Goal: Navigation & Orientation: Understand site structure

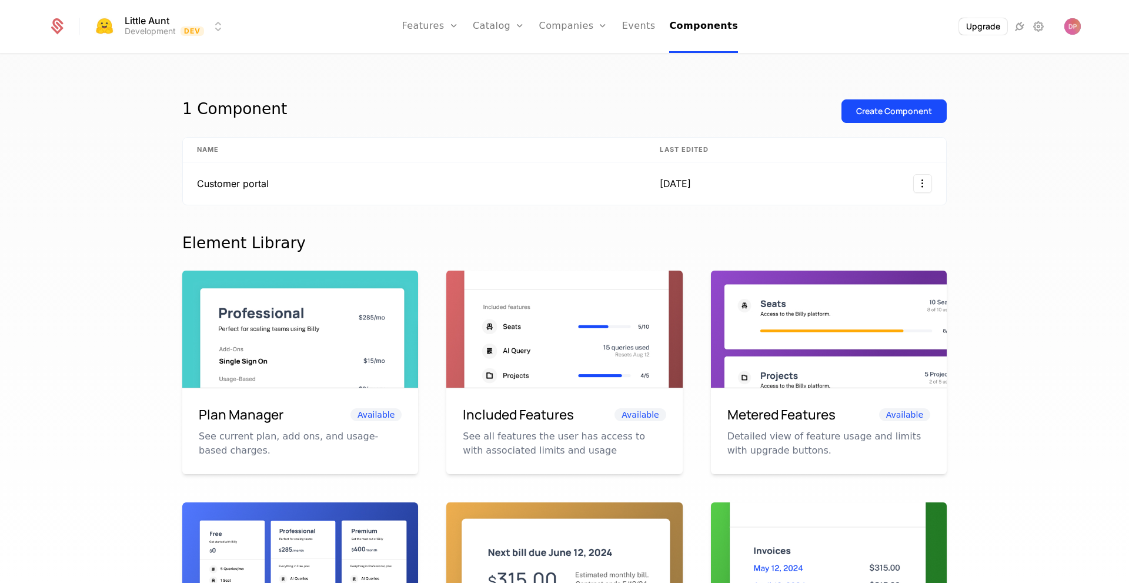
click at [586, 62] on link "Companies" at bounding box center [580, 57] width 54 height 9
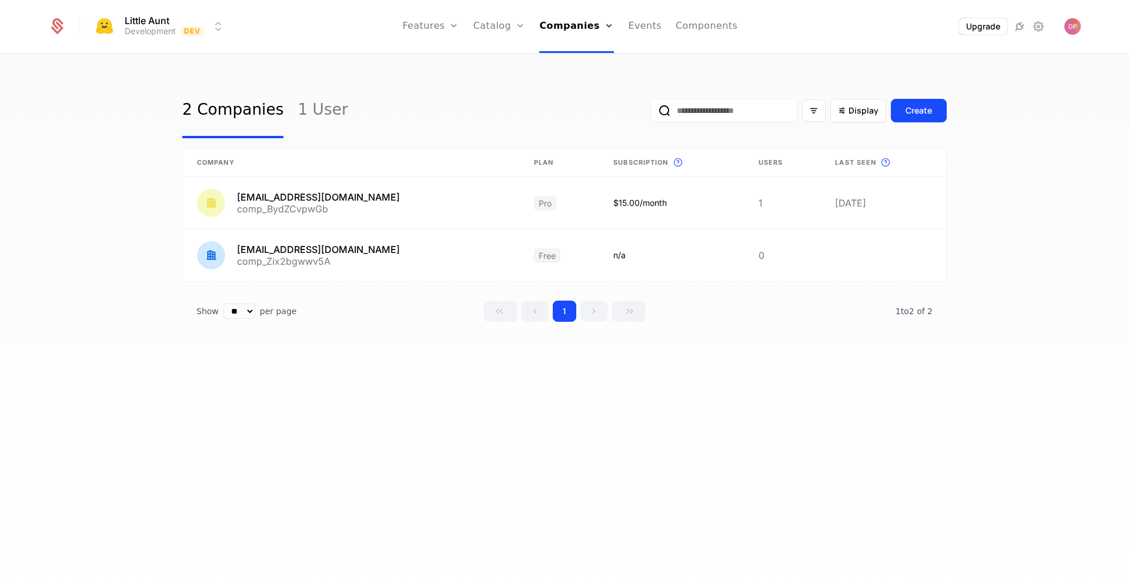
click at [321, 115] on link "1 User" at bounding box center [322, 110] width 50 height 55
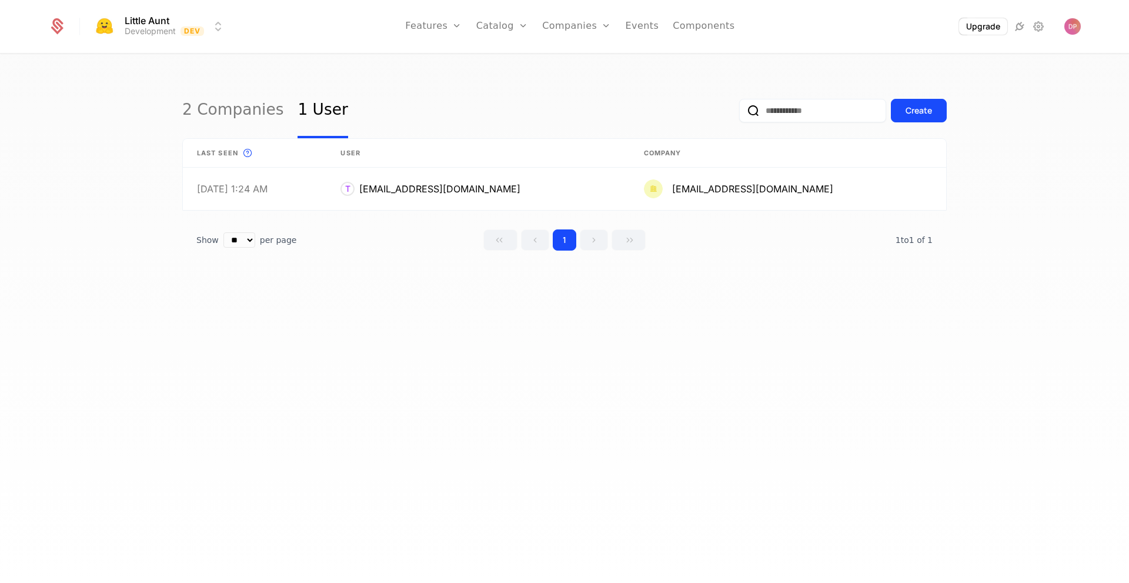
click at [411, 109] on div "2 Companies 1 User Create" at bounding box center [564, 110] width 764 height 55
click at [1035, 31] on icon at bounding box center [1038, 26] width 14 height 14
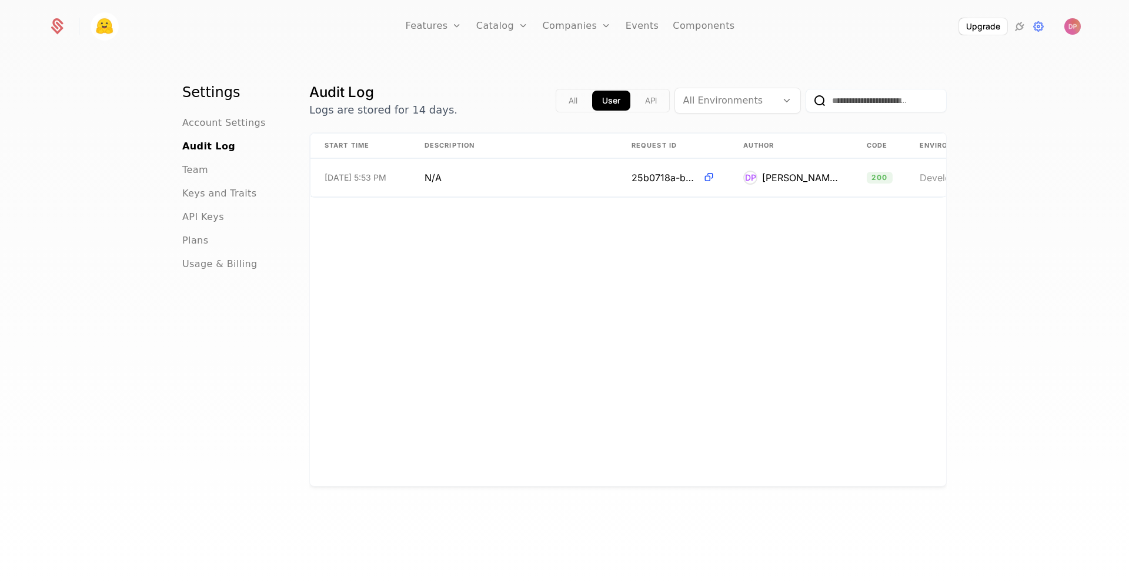
click at [205, 219] on span "API Keys" at bounding box center [203, 217] width 42 height 14
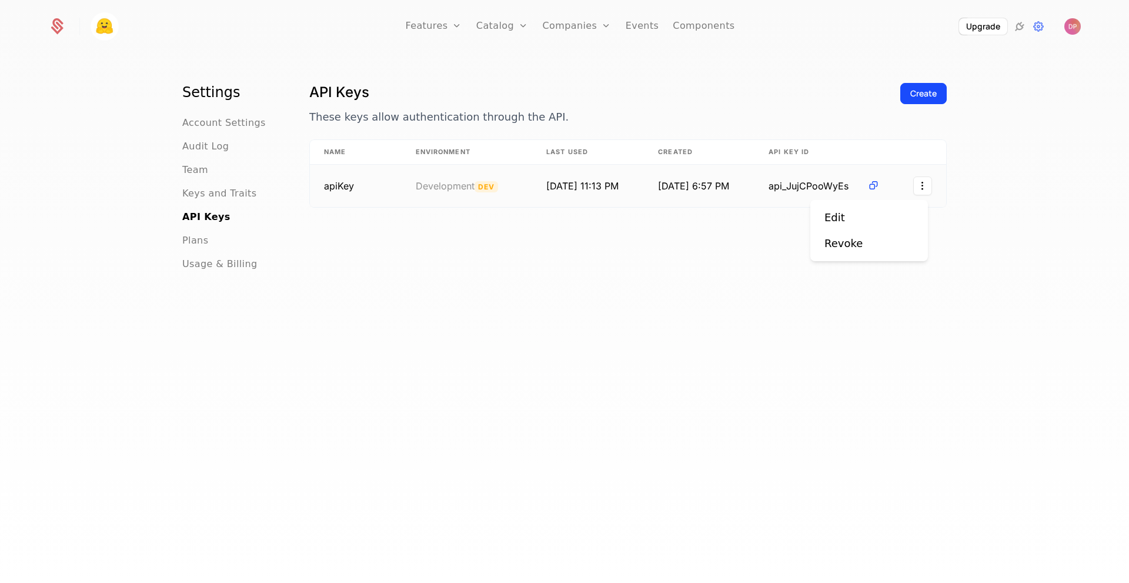
click at [916, 182] on html "Features Features Flags Catalog Plans Add Ons Credits Configuration Companies C…" at bounding box center [564, 291] width 1129 height 583
click at [809, 185] on html "Features Features Flags Catalog Plans Add Ons Credits Configuration Companies C…" at bounding box center [564, 291] width 1129 height 583
click at [869, 183] on icon at bounding box center [873, 185] width 12 height 12
click at [185, 239] on span "Plans" at bounding box center [195, 240] width 26 height 14
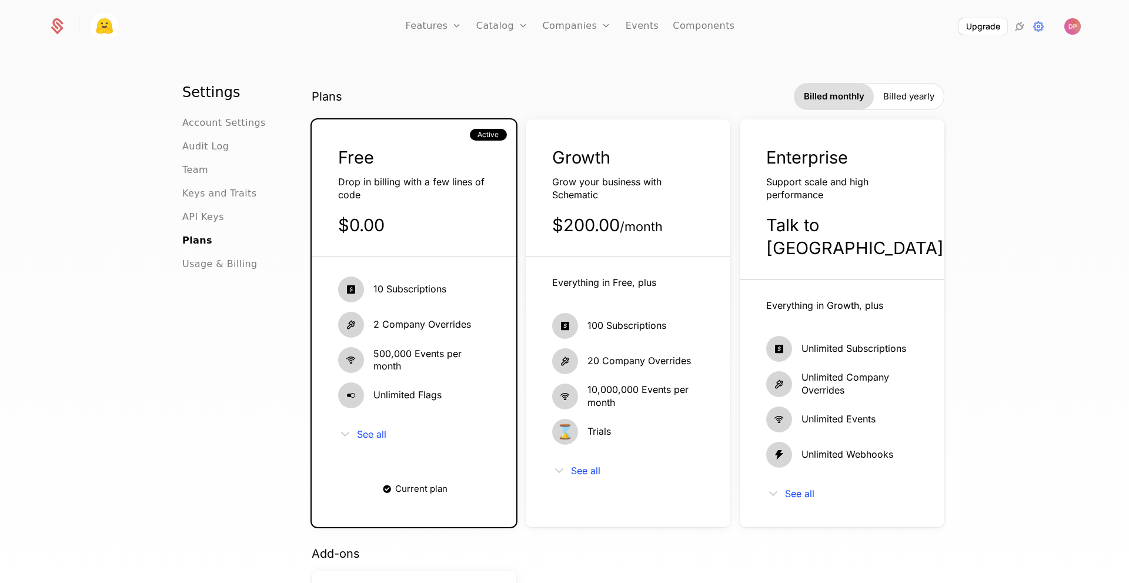
click at [215, 198] on span "Keys and Traits" at bounding box center [219, 193] width 74 height 14
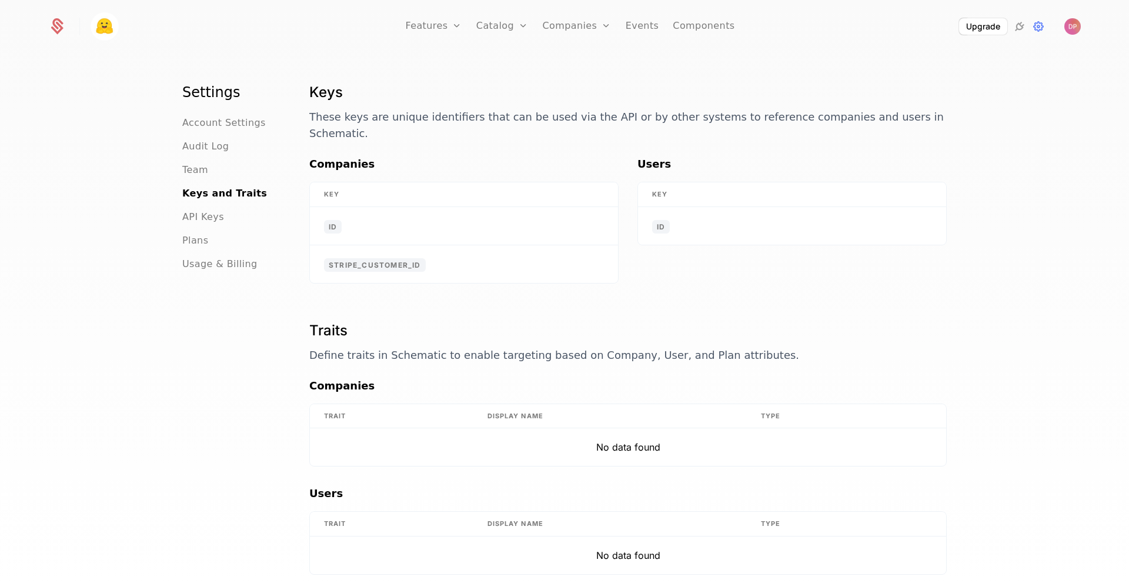
scroll to position [28, 0]
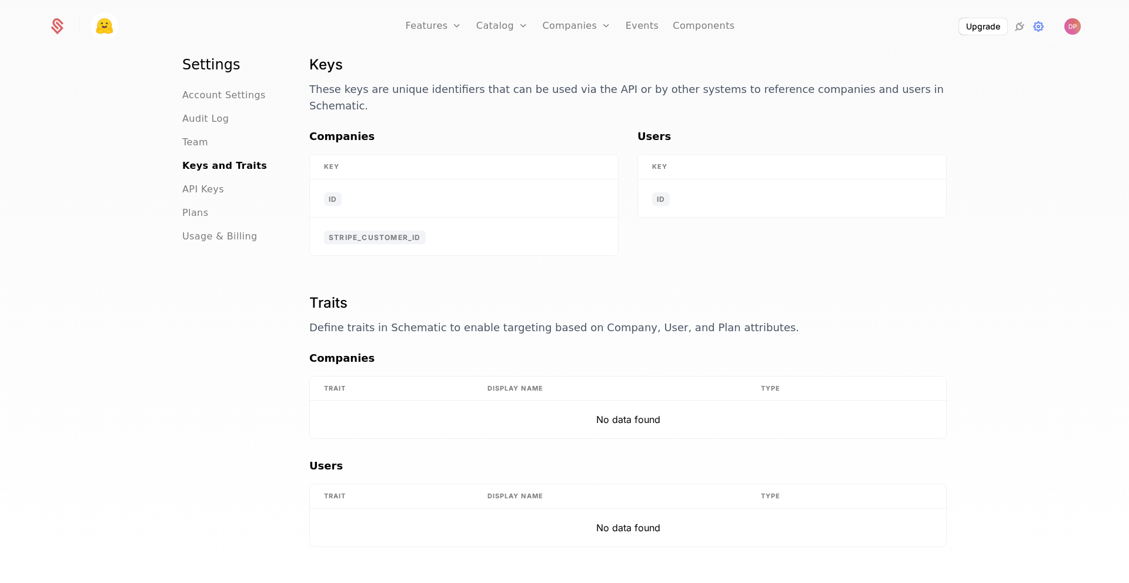
click at [228, 241] on span "Usage & Billing" at bounding box center [219, 236] width 75 height 14
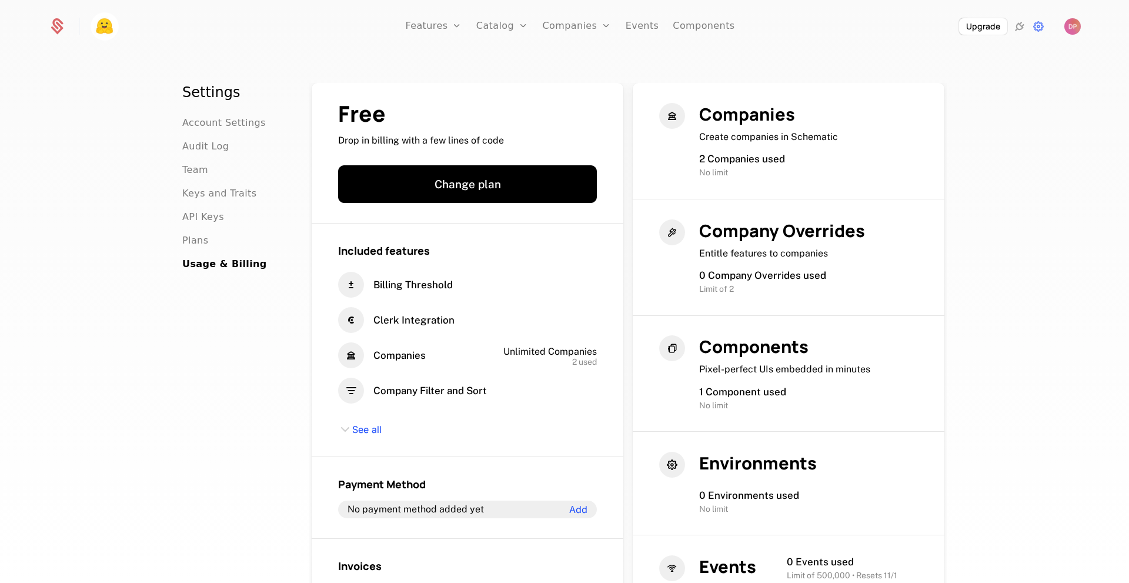
click at [201, 147] on span "Audit Log" at bounding box center [205, 146] width 46 height 14
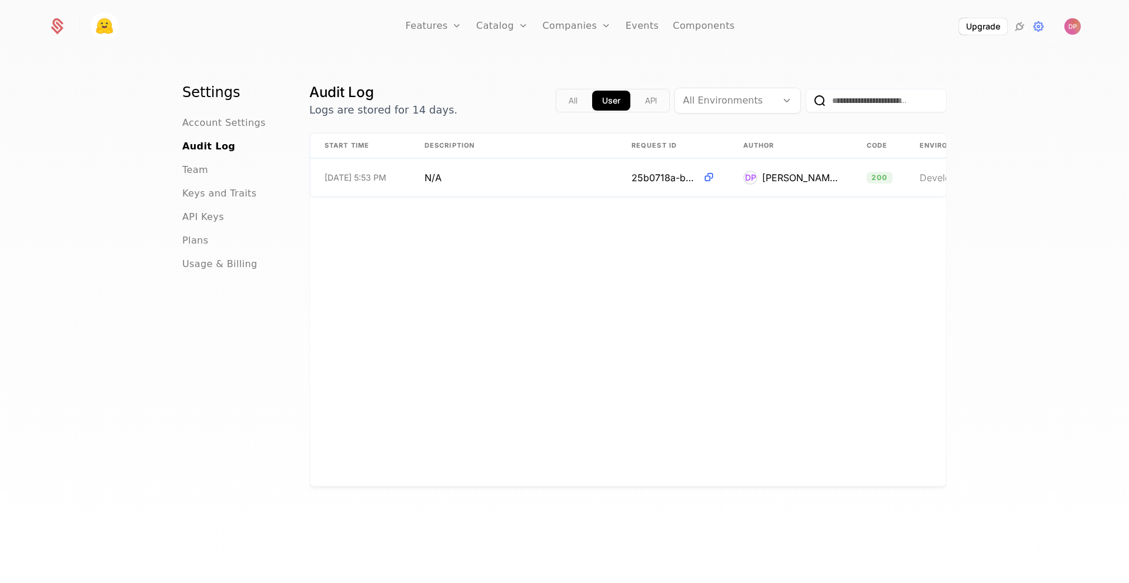
click at [194, 175] on span "Team" at bounding box center [195, 170] width 26 height 14
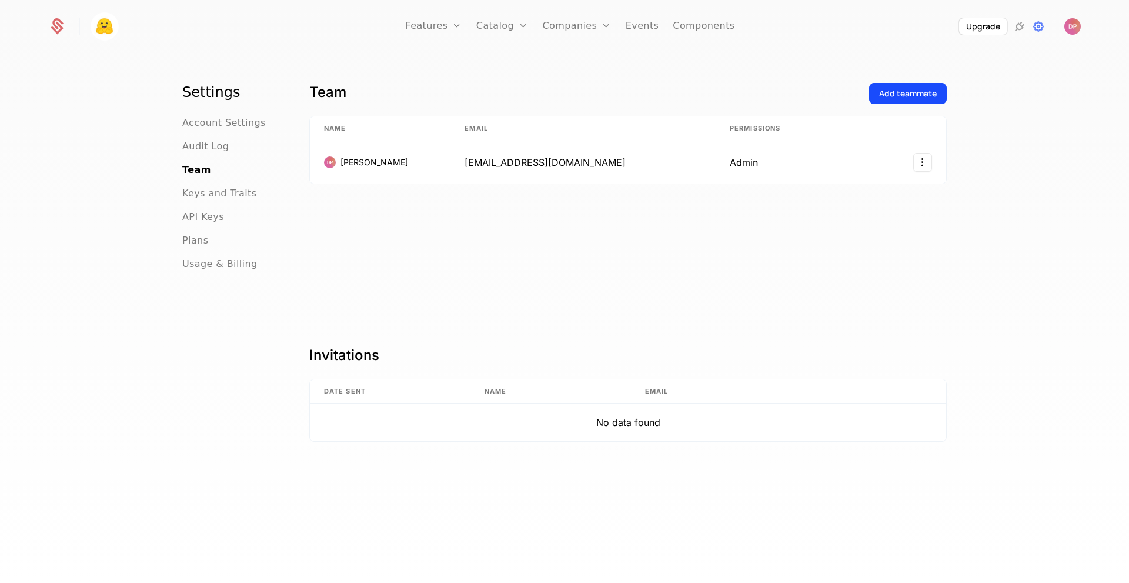
click at [236, 126] on span "Account Settings" at bounding box center [223, 123] width 83 height 14
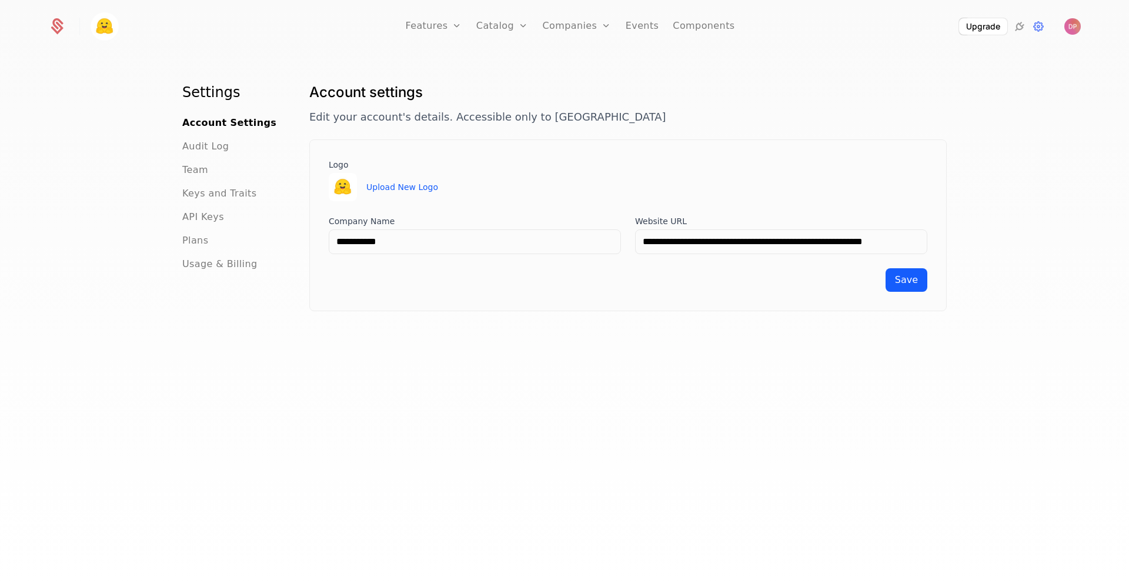
click at [440, 24] on link "Features" at bounding box center [433, 26] width 56 height 53
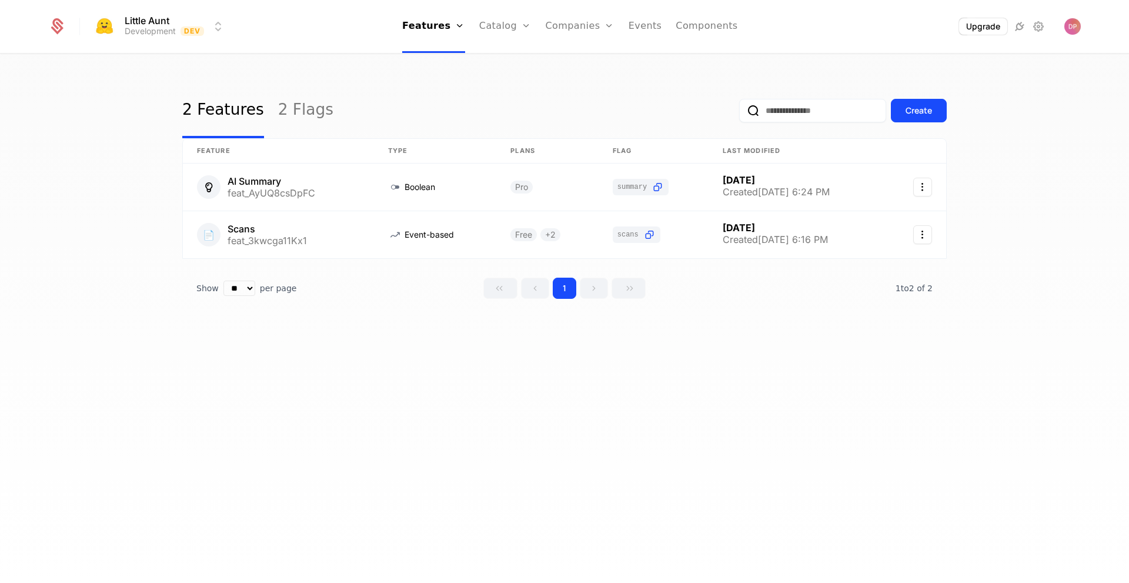
click at [512, 24] on link "Catalog" at bounding box center [505, 26] width 52 height 53
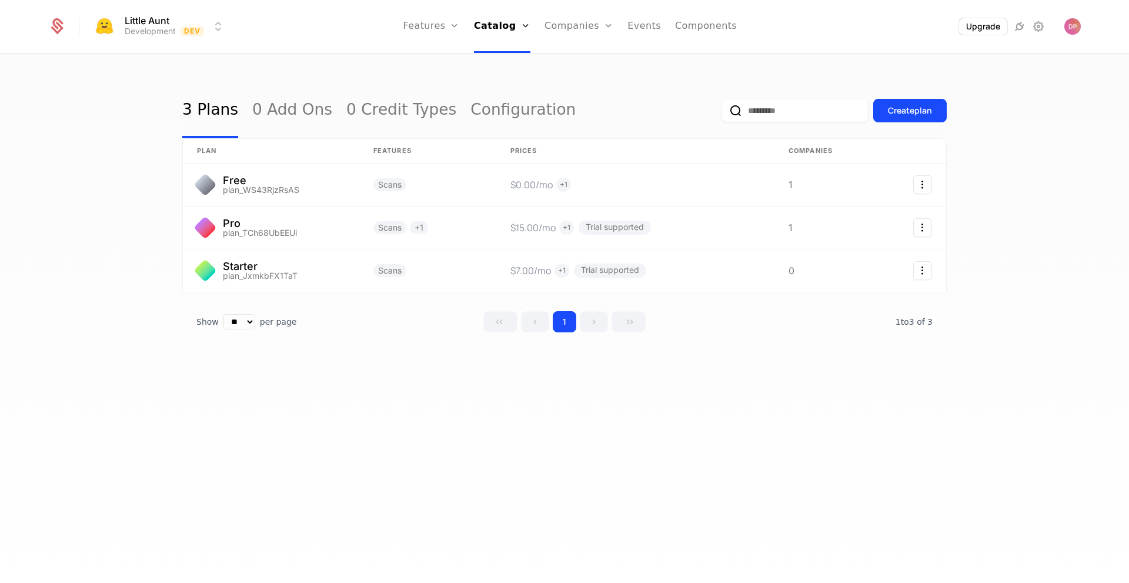
click at [487, 107] on link "Configuration" at bounding box center [522, 110] width 105 height 55
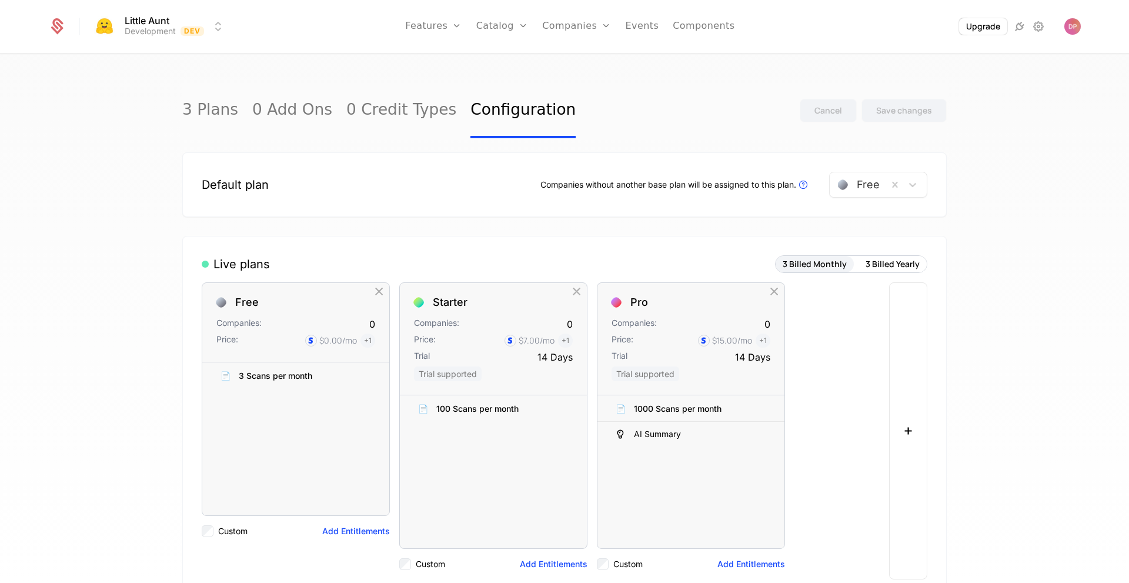
click at [1025, 22] on icon at bounding box center [1019, 26] width 14 height 14
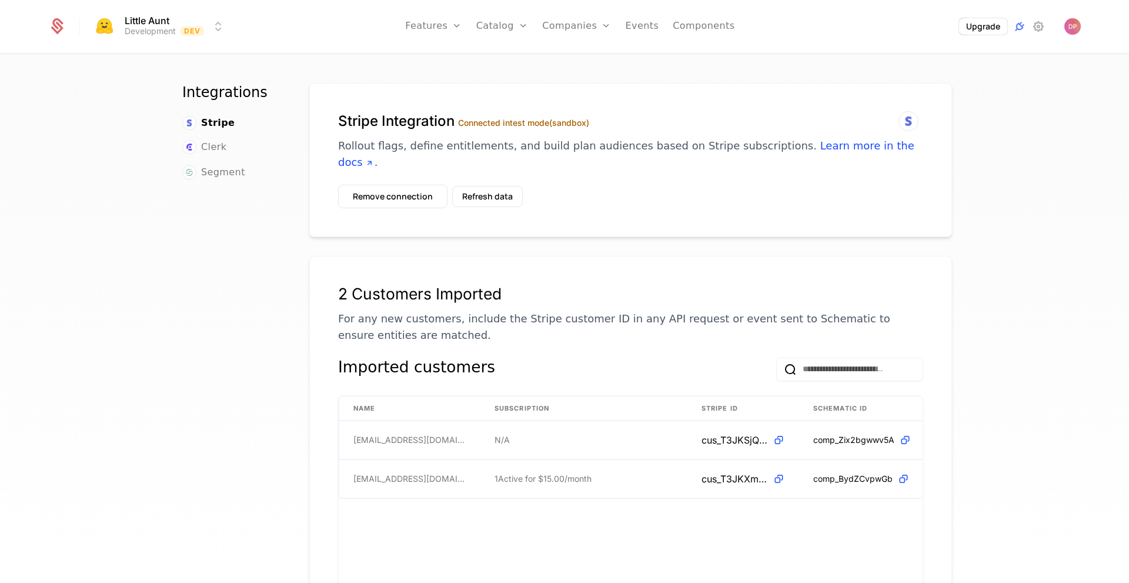
click at [212, 148] on span "Clerk" at bounding box center [213, 147] width 25 height 14
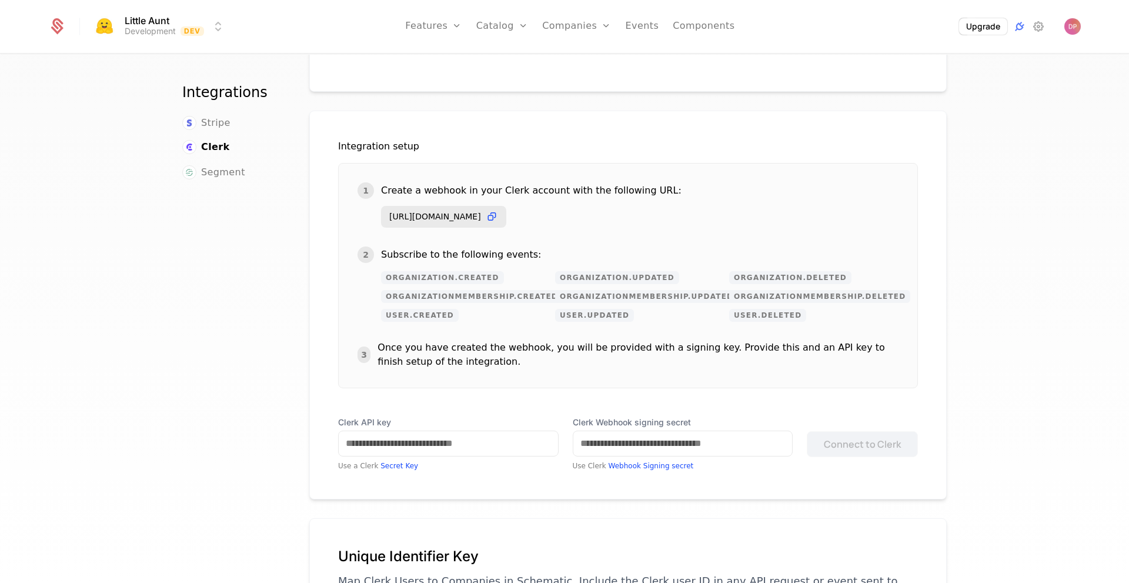
scroll to position [196, 0]
